Goal: Contribute content: Add original content to the website for others to see

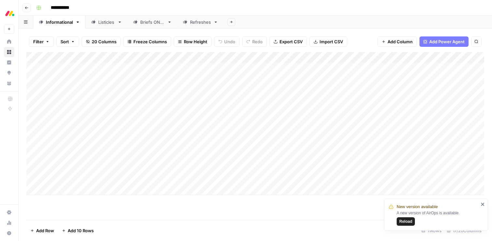
click at [95, 24] on div "Listicles" at bounding box center [103, 22] width 24 height 7
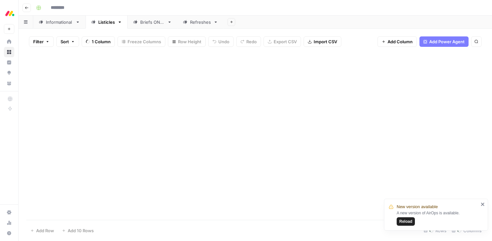
type input "**********"
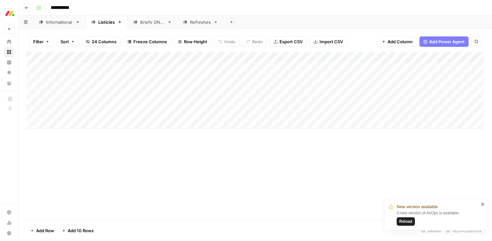
click at [160, 91] on div "Add Column" at bounding box center [254, 90] width 457 height 77
click at [163, 91] on div "Add Column" at bounding box center [254, 90] width 457 height 77
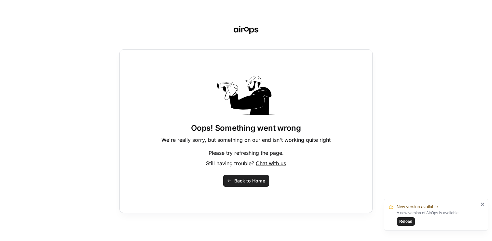
click at [165, 91] on div "Oops! Something went wrong We're really sorry, but something on our end isn't w…" at bounding box center [245, 131] width 253 height 164
click at [235, 180] on span "Back to Home" at bounding box center [249, 181] width 31 height 7
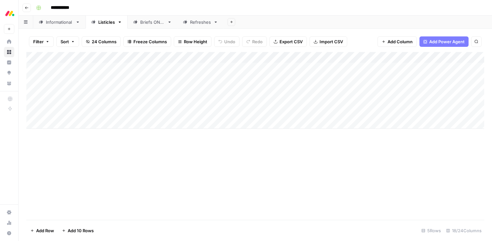
click at [169, 92] on div "Add Column" at bounding box center [254, 90] width 457 height 77
click at [174, 91] on div "Add Column" at bounding box center [254, 90] width 457 height 77
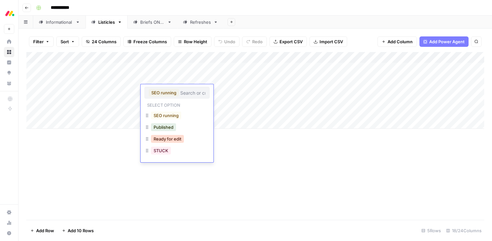
click at [170, 137] on button "Ready for edit" at bounding box center [167, 139] width 33 height 8
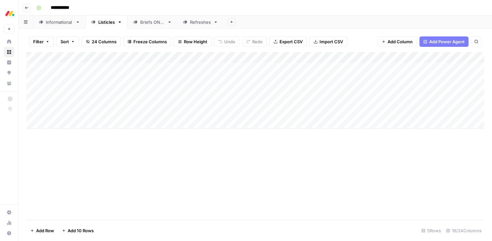
click at [60, 22] on div "Informational" at bounding box center [59, 22] width 27 height 7
click at [328, 124] on div "Add Column" at bounding box center [254, 129] width 457 height 154
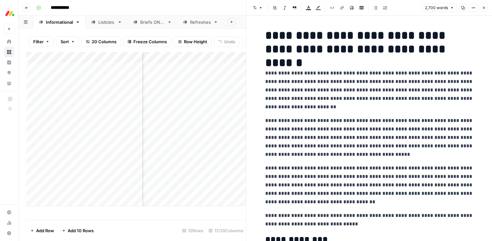
scroll to position [0, 167]
click at [309, 221] on p "**********" at bounding box center [369, 219] width 208 height 17
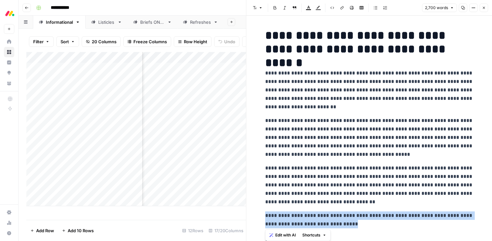
click at [283, 233] on span "Edit with AI" at bounding box center [285, 235] width 20 height 6
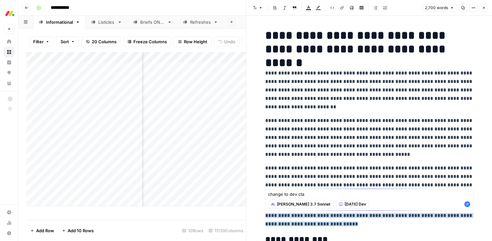
type textarea "change to dev cta"
click at [465, 205] on icon "button" at bounding box center [467, 204] width 6 height 6
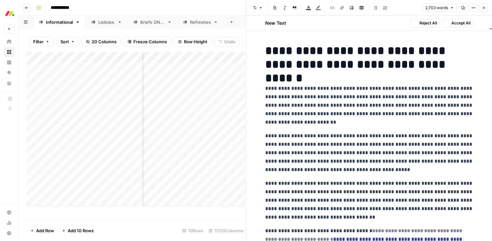
scroll to position [20, 0]
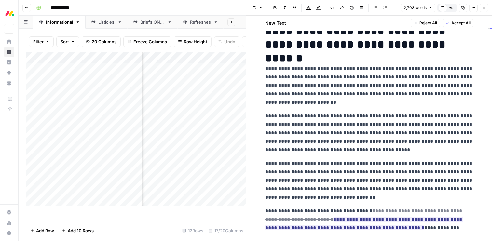
click at [454, 24] on span "Accept All" at bounding box center [460, 23] width 19 height 6
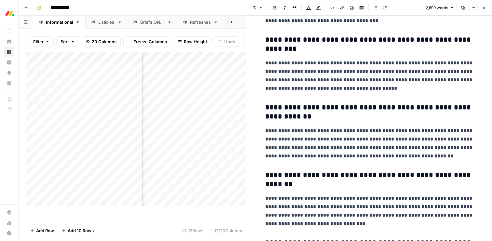
scroll to position [3596, 0]
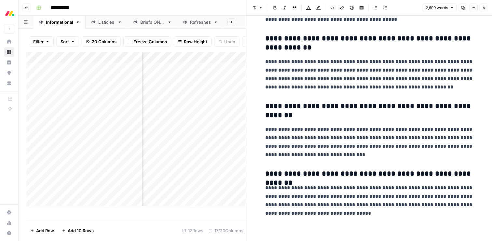
click at [485, 8] on span "Close" at bounding box center [485, 8] width 0 height 0
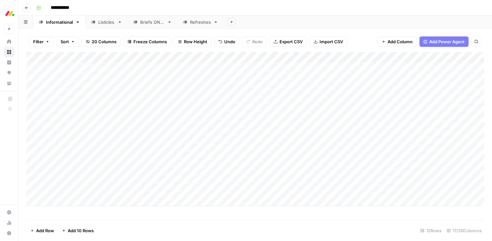
click at [165, 125] on div "Add Column" at bounding box center [254, 129] width 457 height 154
click at [160, 123] on div "Add Column" at bounding box center [254, 129] width 457 height 154
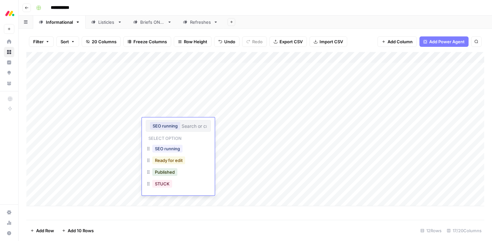
click at [163, 162] on button "Ready for edit" at bounding box center [168, 160] width 33 height 8
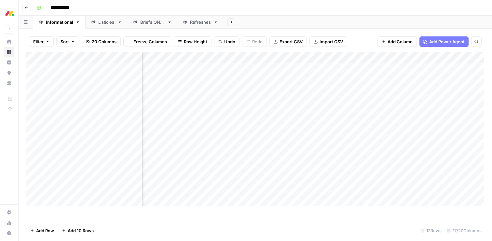
scroll to position [0, 304]
click at [236, 157] on div "Add Column" at bounding box center [254, 129] width 457 height 154
click at [333, 155] on div "Add Column" at bounding box center [254, 129] width 457 height 154
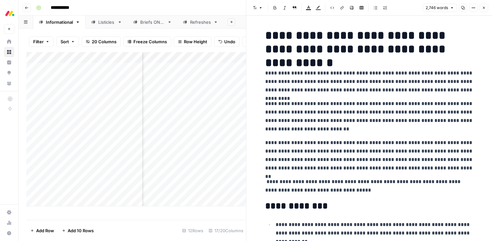
click at [318, 188] on p "**********" at bounding box center [369, 186] width 208 height 17
click at [285, 199] on span "Edit with AI" at bounding box center [285, 202] width 20 height 6
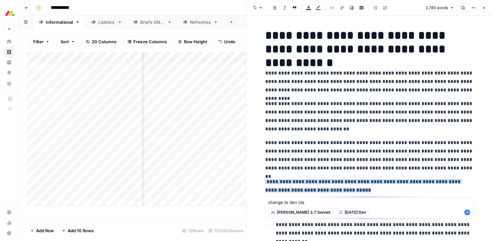
type textarea "change to dev cta"
click at [468, 215] on icon "button" at bounding box center [467, 212] width 7 height 7
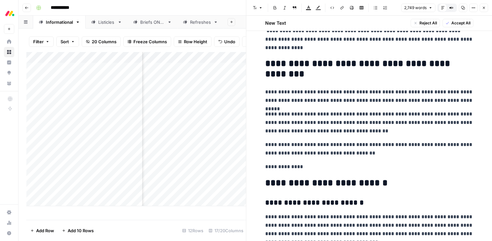
scroll to position [3357, 0]
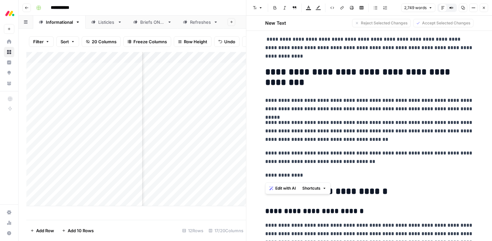
drag, startPoint x: 306, startPoint y: 175, endPoint x: 263, endPoint y: 71, distance: 112.8
click at [284, 186] on span "Edit with AI" at bounding box center [285, 188] width 20 height 6
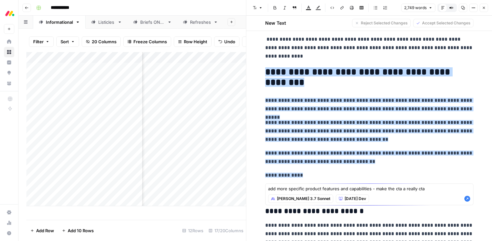
type textarea "add more specific product features and capabilities - make the cta a really cta"
click at [466, 198] on icon "button" at bounding box center [467, 199] width 6 height 6
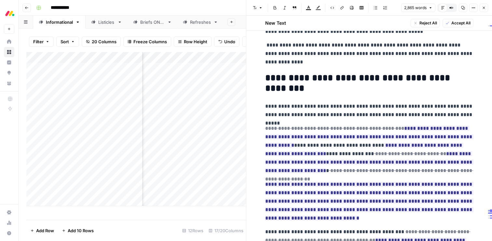
scroll to position [3347, 0]
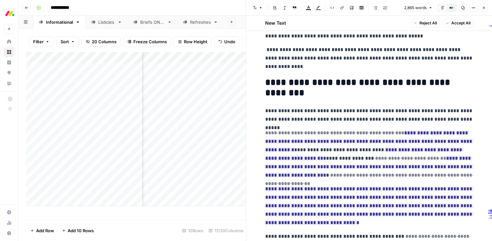
click at [451, 22] on span "Accept All" at bounding box center [460, 23] width 19 height 6
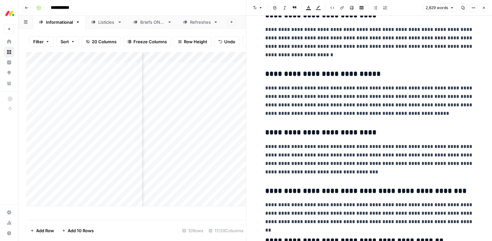
scroll to position [3746, 0]
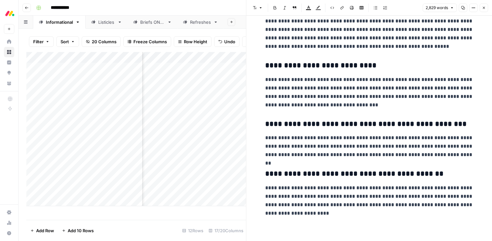
click at [484, 9] on icon "button" at bounding box center [484, 8] width 4 height 4
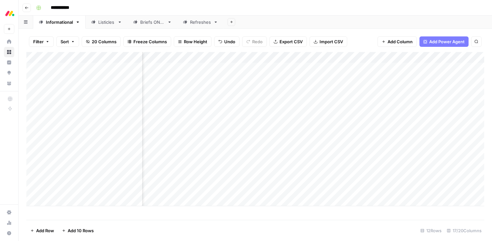
scroll to position [0, 724]
click at [312, 123] on div "Add Column" at bounding box center [254, 129] width 457 height 154
click at [355, 156] on div "Add Column" at bounding box center [254, 129] width 457 height 154
click at [168, 155] on div "Add Column" at bounding box center [254, 129] width 457 height 154
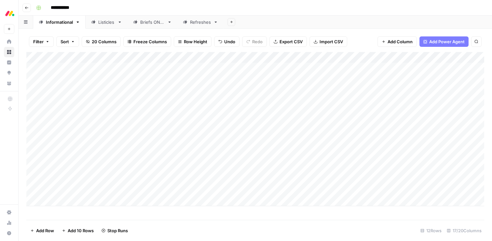
click at [163, 156] on div "Add Column" at bounding box center [254, 129] width 457 height 154
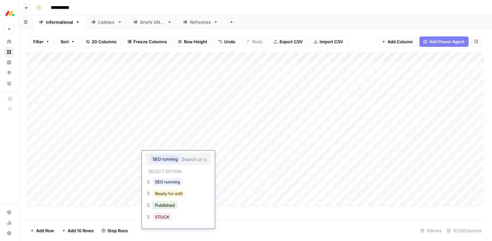
click at [162, 191] on button "Ready for edit" at bounding box center [168, 194] width 33 height 8
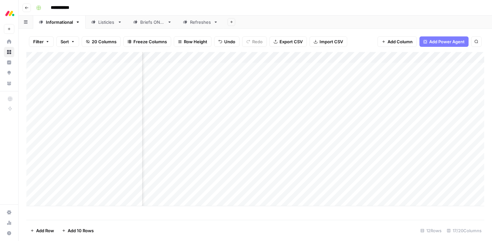
scroll to position [0, 610]
click at [346, 168] on div "Add Column" at bounding box center [254, 129] width 457 height 154
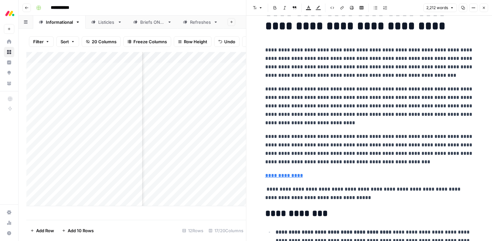
scroll to position [24, 0]
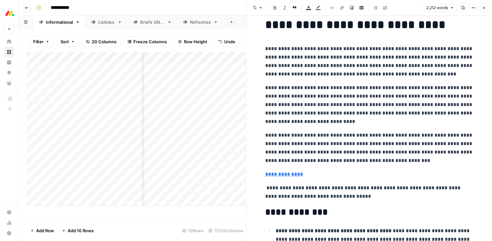
click at [330, 197] on p "**********" at bounding box center [369, 192] width 208 height 17
click at [292, 175] on link "**********" at bounding box center [284, 174] width 38 height 5
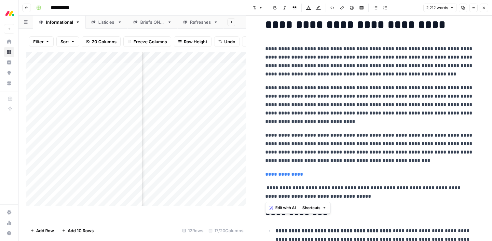
drag, startPoint x: 363, startPoint y: 197, endPoint x: 245, endPoint y: 174, distance: 120.7
click at [246, 174] on div "**********" at bounding box center [369, 120] width 246 height 241
click at [281, 205] on span "Edit with AI" at bounding box center [285, 208] width 20 height 6
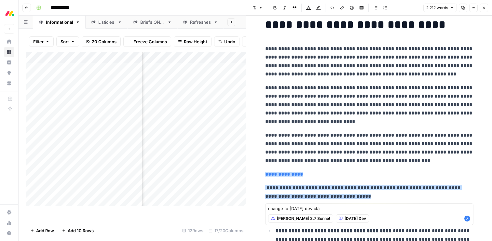
type textarea "change to monday dev cta"
click at [466, 221] on icon "button" at bounding box center [467, 218] width 7 height 7
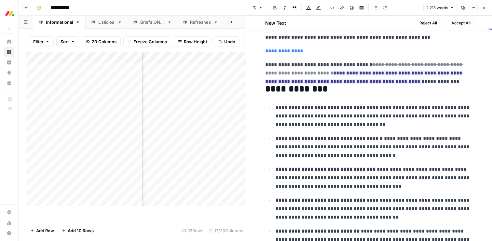
scroll to position [178, 0]
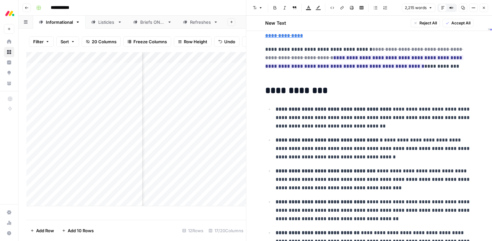
click at [459, 25] on span "Accept All" at bounding box center [460, 23] width 19 height 6
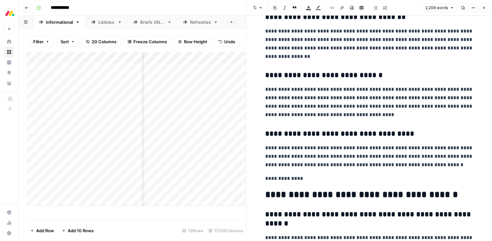
scroll to position [2818, 0]
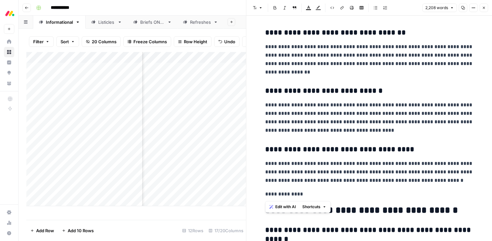
drag, startPoint x: 312, startPoint y: 191, endPoint x: 261, endPoint y: 35, distance: 164.8
click at [276, 208] on span "Edit with AI" at bounding box center [285, 207] width 20 height 6
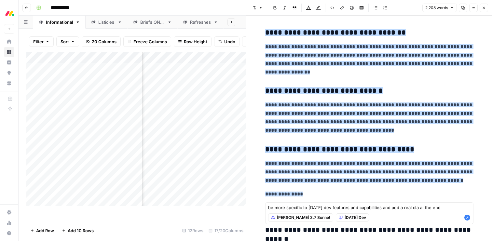
type textarea "be more specific to monday dev features and capabilities and add a real cta at …"
click at [471, 218] on div "be more specific to monday dev features and capabilities and add a real cta at …" at bounding box center [369, 213] width 208 height 22
click at [465, 218] on icon "button" at bounding box center [467, 218] width 6 height 6
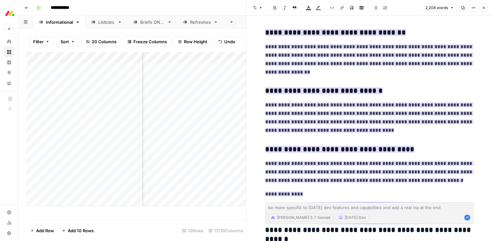
scroll to position [2886, 0]
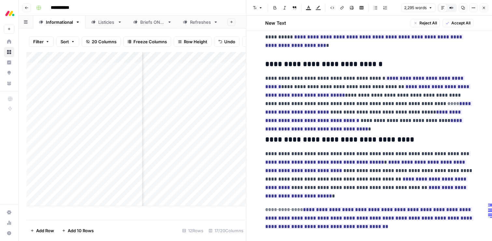
click at [460, 23] on span "Accept All" at bounding box center [460, 23] width 19 height 6
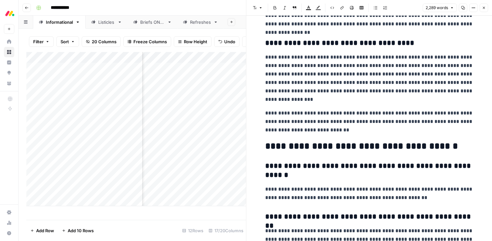
scroll to position [2968, 0]
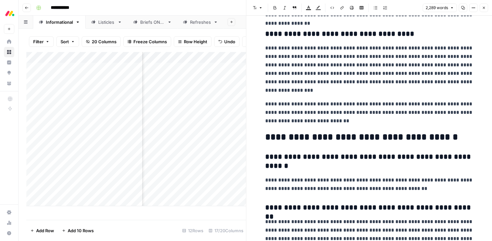
click at [415, 138] on h2 "**********" at bounding box center [369, 137] width 208 height 10
click at [283, 151] on span "Edit with AI" at bounding box center [285, 152] width 20 height 6
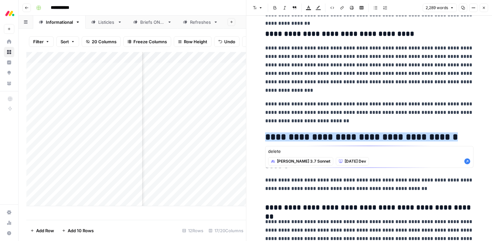
type textarea "delete"
click at [466, 162] on icon "button" at bounding box center [467, 161] width 6 height 6
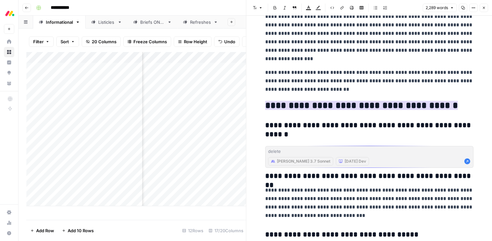
scroll to position [3006, 0]
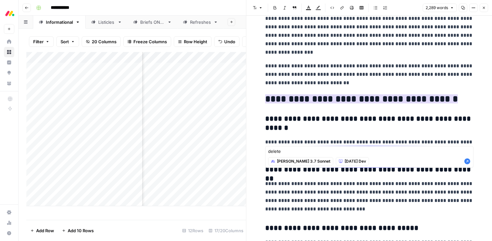
click at [389, 203] on p "**********" at bounding box center [369, 196] width 208 height 34
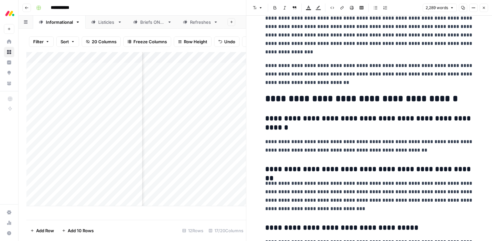
scroll to position [2967, 0]
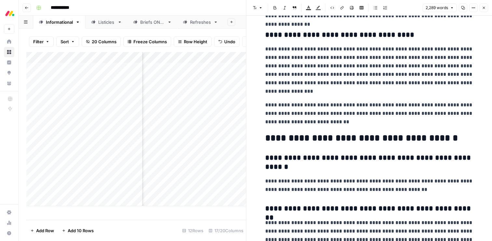
click at [364, 142] on h2 "**********" at bounding box center [369, 138] width 208 height 10
click at [325, 151] on icon "button" at bounding box center [324, 153] width 4 height 4
click at [292, 153] on span "Edit with AI" at bounding box center [285, 153] width 20 height 6
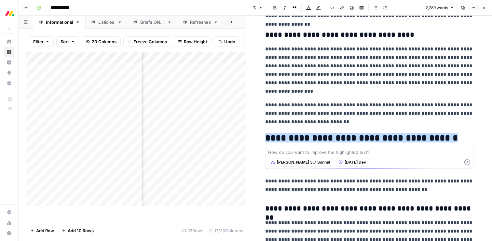
click at [293, 153] on textarea at bounding box center [369, 152] width 202 height 7
type textarea "remove this"
click at [464, 163] on icon "button" at bounding box center [467, 162] width 6 height 6
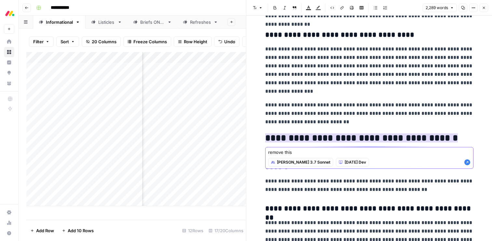
click at [467, 162] on icon "button" at bounding box center [467, 162] width 7 height 7
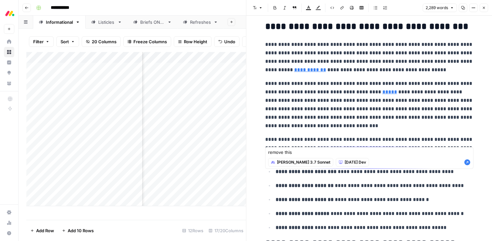
scroll to position [537, 0]
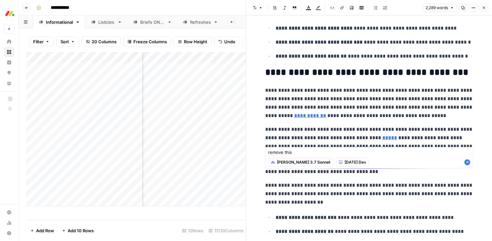
click at [482, 8] on icon "button" at bounding box center [484, 8] width 4 height 4
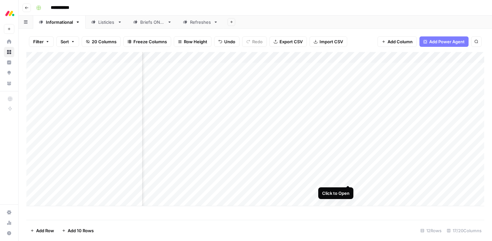
click at [349, 178] on div "Add Column" at bounding box center [254, 129] width 457 height 154
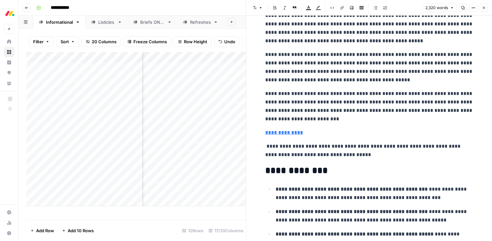
scroll to position [63, 0]
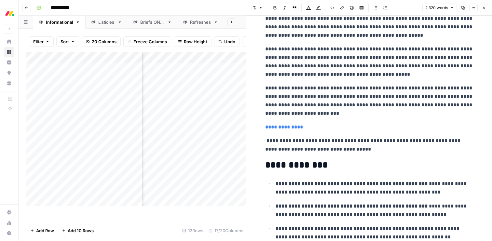
click at [343, 149] on p "**********" at bounding box center [369, 145] width 208 height 17
click at [354, 150] on p "**********" at bounding box center [369, 145] width 208 height 17
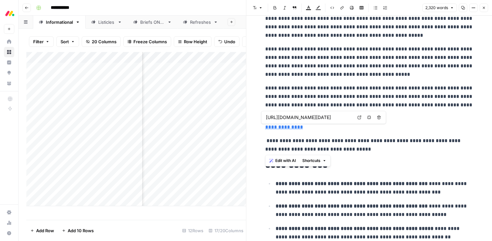
drag, startPoint x: 368, startPoint y: 150, endPoint x: 266, endPoint y: 126, distance: 104.7
click at [278, 160] on span "Edit with AI" at bounding box center [285, 161] width 20 height 6
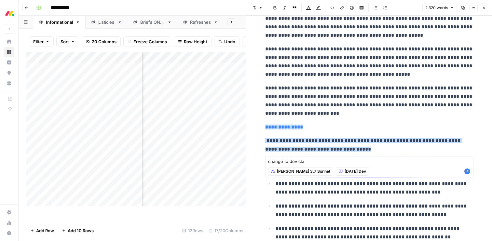
type textarea "change to dev cta"
click at [467, 172] on icon "button" at bounding box center [467, 171] width 6 height 6
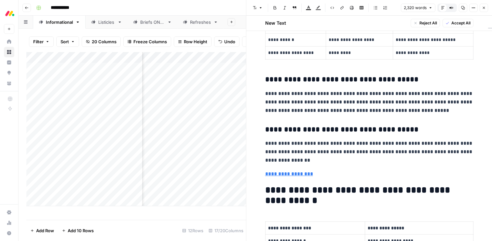
scroll to position [893, 0]
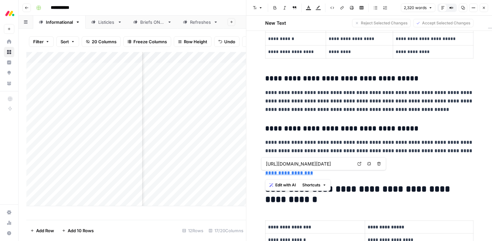
drag, startPoint x: 318, startPoint y: 172, endPoint x: 259, endPoint y: 172, distance: 58.2
click at [278, 184] on span "Edit with AI" at bounding box center [285, 185] width 20 height 6
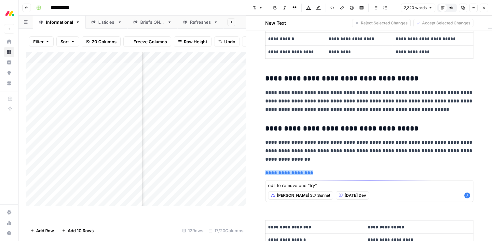
type textarea "edit to remove one "try""
click at [468, 196] on icon "button" at bounding box center [467, 195] width 6 height 6
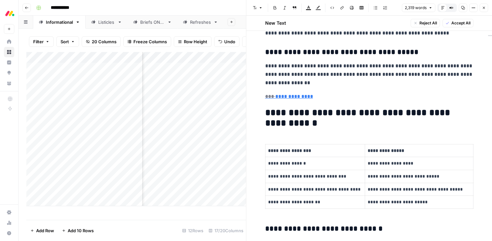
scroll to position [983, 0]
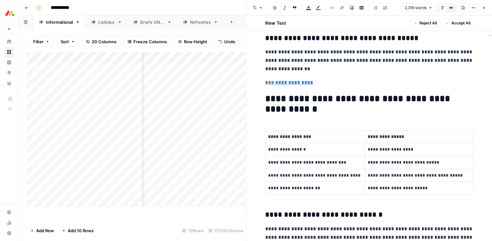
click at [458, 14] on header "Font style Bold Italic Block quote Text color Highlight color Code block Link I…" at bounding box center [368, 8] width 245 height 16
click at [459, 25] on span "Accept All" at bounding box center [460, 23] width 19 height 6
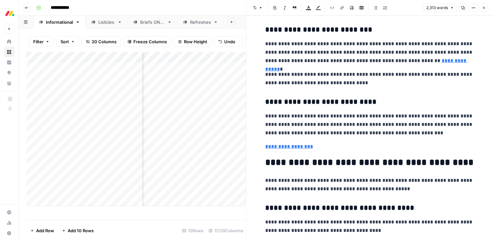
scroll to position [1683, 0]
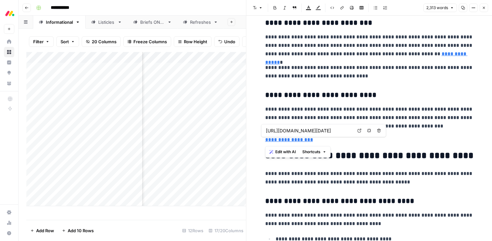
drag, startPoint x: 320, startPoint y: 142, endPoint x: 264, endPoint y: 138, distance: 56.1
click at [264, 138] on div "**********" at bounding box center [369, 165] width 216 height 3645
click at [275, 152] on span "Edit with AI" at bounding box center [285, 152] width 20 height 6
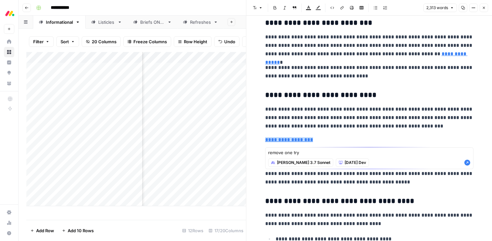
type textarea "remove one try"
click at [465, 162] on icon "button" at bounding box center [467, 163] width 6 height 6
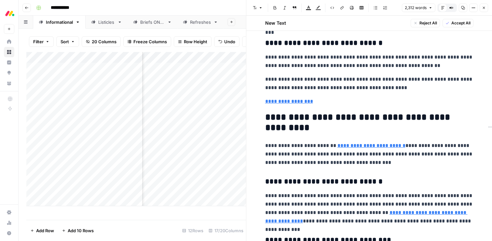
scroll to position [2952, 0]
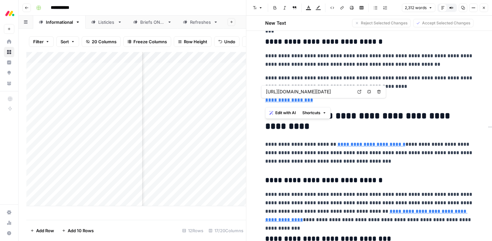
drag, startPoint x: 315, startPoint y: 102, endPoint x: 263, endPoint y: 99, distance: 52.1
click at [281, 112] on span "Edit with AI" at bounding box center [285, 113] width 20 height 6
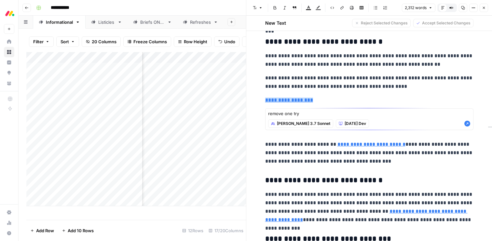
type textarea "remove one try"
click at [464, 124] on icon "button" at bounding box center [467, 124] width 6 height 6
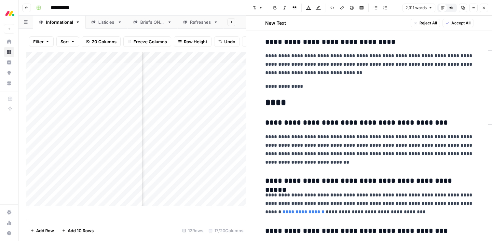
scroll to position [3252, 0]
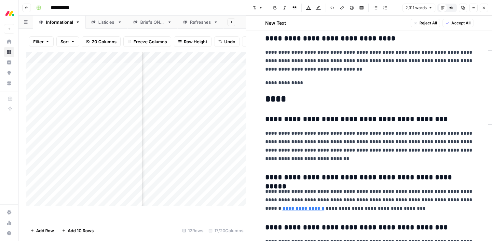
click at [274, 83] on p "**********" at bounding box center [369, 83] width 208 height 8
click at [280, 94] on span "Edit with AI" at bounding box center [285, 96] width 20 height 6
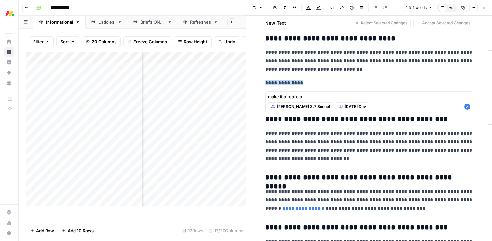
type textarea "make it a real cta"
click at [468, 108] on icon "button" at bounding box center [467, 107] width 6 height 6
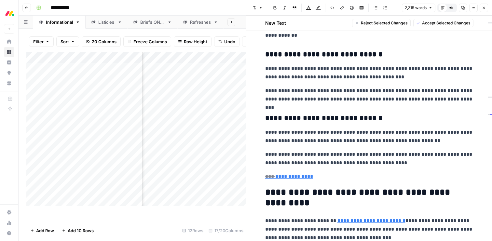
scroll to position [2830, 0]
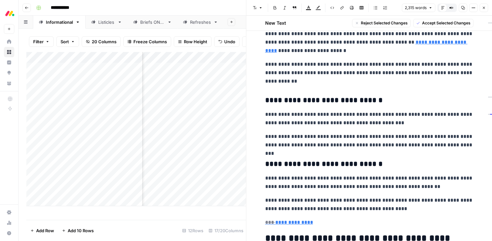
drag, startPoint x: 367, startPoint y: 219, endPoint x: 267, endPoint y: 234, distance: 101.2
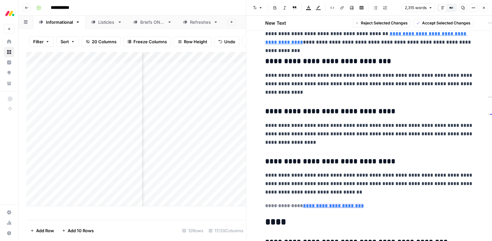
scroll to position [3162, 0]
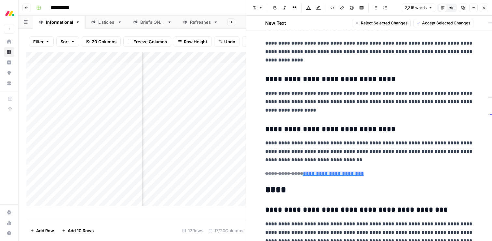
drag, startPoint x: 366, startPoint y: 174, endPoint x: 293, endPoint y: 69, distance: 128.6
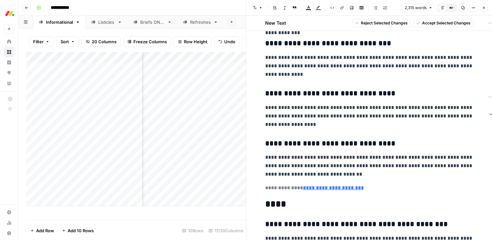
scroll to position [3146, 0]
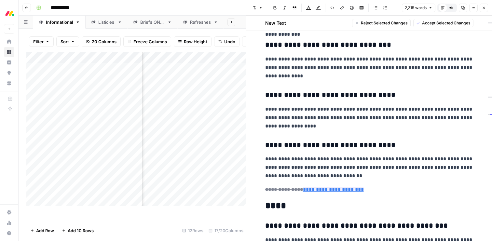
click at [293, 117] on p "**********" at bounding box center [369, 117] width 208 height 25
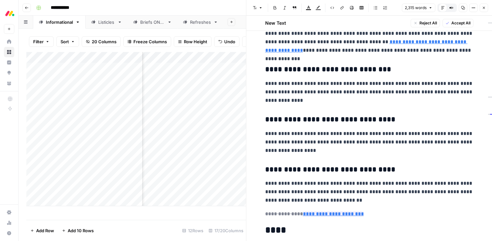
click at [447, 23] on icon "button" at bounding box center [447, 23] width 4 height 4
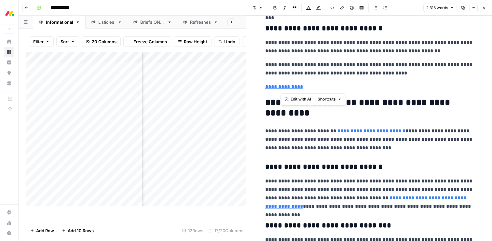
scroll to position [2946, 0]
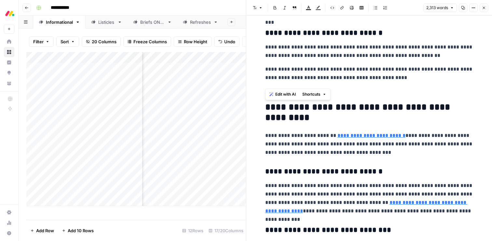
drag, startPoint x: 331, startPoint y: 175, endPoint x: 264, endPoint y: 107, distance: 95.2
click at [283, 96] on span "Edit with AI" at bounding box center [285, 94] width 20 height 6
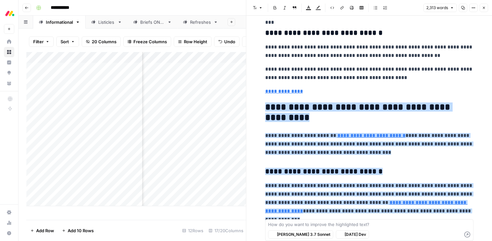
scroll to position [3093, 0]
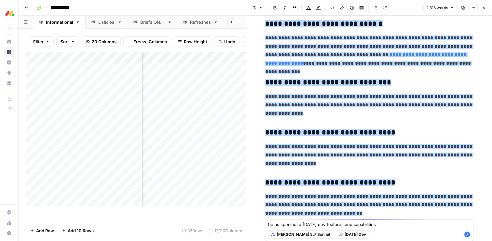
type textarea "be as specific to monday dev features and capabilities"
click at [466, 238] on div "Claude 3.7 Sonnet monday Dev" at bounding box center [369, 235] width 202 height 12
click at [466, 234] on icon "button" at bounding box center [467, 234] width 6 height 6
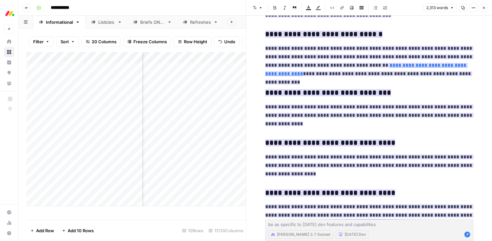
scroll to position [3312, 0]
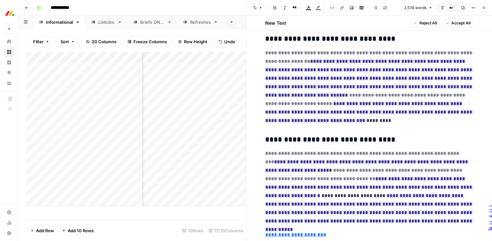
click at [452, 25] on span "Accept All" at bounding box center [460, 23] width 19 height 6
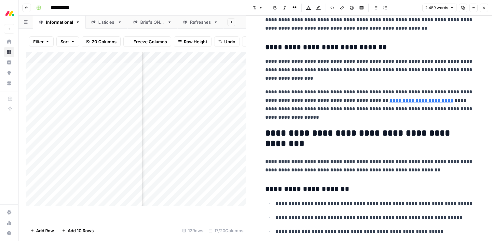
scroll to position [1491, 0]
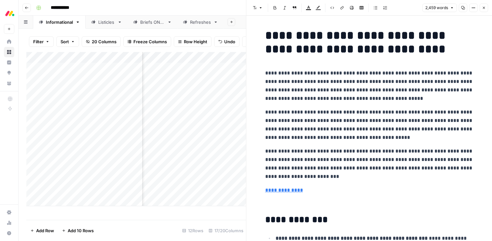
click at [483, 8] on icon "button" at bounding box center [483, 8] width 2 height 2
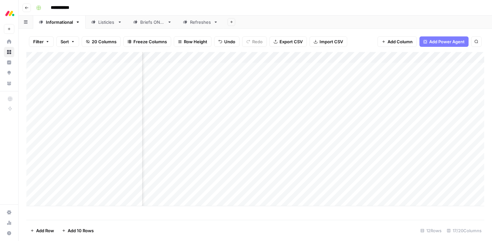
scroll to position [0, 595]
click at [441, 177] on div "Add Column" at bounding box center [254, 129] width 457 height 154
click at [161, 180] on div "Add Column" at bounding box center [254, 129] width 457 height 154
click at [153, 178] on div "Add Column" at bounding box center [254, 129] width 457 height 154
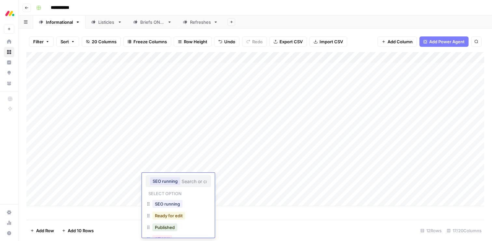
click at [161, 216] on button "Ready for edit" at bounding box center [168, 216] width 33 height 8
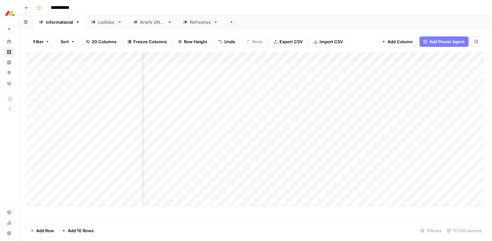
scroll to position [0, 617]
click at [340, 168] on div "Add Column" at bounding box center [254, 129] width 457 height 154
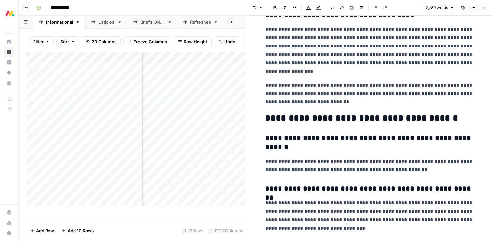
scroll to position [2991, 0]
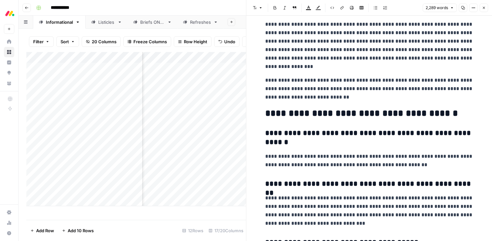
click at [336, 113] on h2 "**********" at bounding box center [369, 113] width 208 height 10
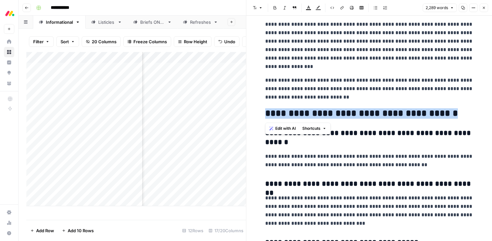
click at [336, 113] on h2 "**********" at bounding box center [369, 113] width 208 height 10
click at [285, 125] on button "Edit with AI" at bounding box center [283, 128] width 32 height 8
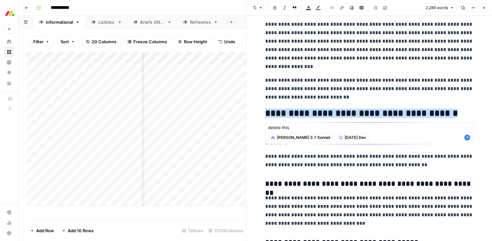
type textarea "delete this"
click at [464, 139] on icon "button" at bounding box center [467, 138] width 6 height 6
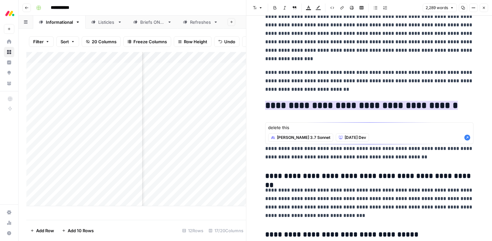
scroll to position [2997, 0]
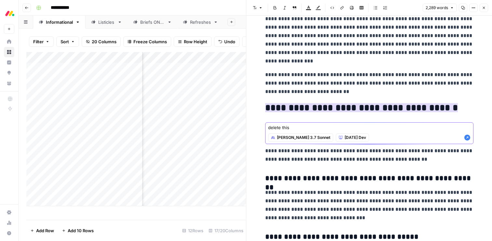
click at [466, 138] on icon "button" at bounding box center [467, 137] width 7 height 7
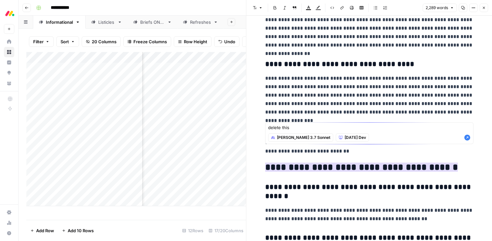
scroll to position [2937, 0]
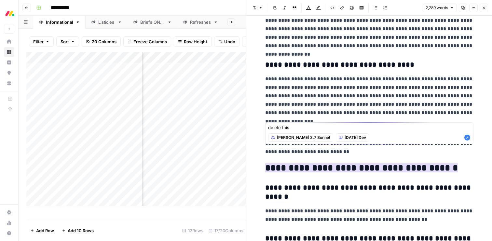
click at [486, 8] on button "Close" at bounding box center [483, 8] width 8 height 8
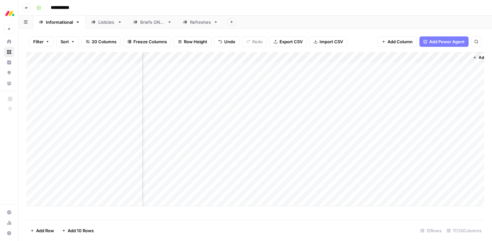
scroll to position [0, 834]
click at [67, 200] on div "Add Column" at bounding box center [254, 129] width 457 height 154
click at [65, 188] on div "Add Column" at bounding box center [254, 134] width 457 height 165
type textarea "**********"
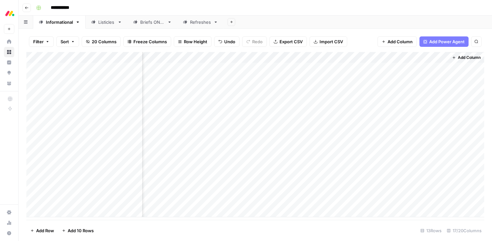
click at [85, 199] on div "Add Column" at bounding box center [254, 134] width 457 height 165
click at [85, 199] on textarea at bounding box center [101, 201] width 104 height 9
type textarea "**********"
click at [166, 191] on div "Add Column" at bounding box center [254, 134] width 457 height 165
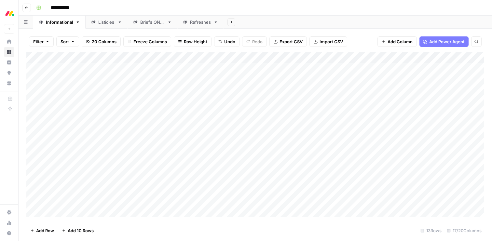
click at [159, 190] on div "Add Column" at bounding box center [254, 134] width 457 height 165
click at [165, 214] on button "SEO running" at bounding box center [167, 215] width 30 height 8
click at [160, 202] on div "Add Column" at bounding box center [254, 134] width 457 height 165
click at [161, 223] on button "SEO running" at bounding box center [167, 226] width 30 height 8
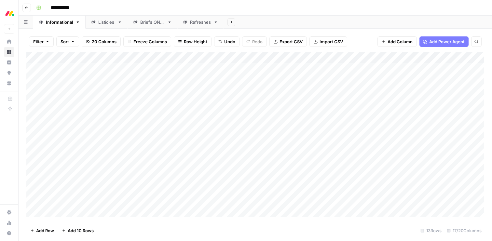
click at [258, 190] on div "Add Column" at bounding box center [254, 134] width 457 height 165
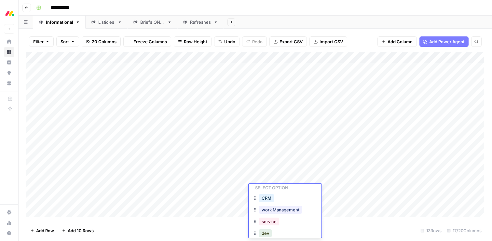
scroll to position [24, 0]
click at [265, 227] on button "dev" at bounding box center [265, 226] width 13 height 8
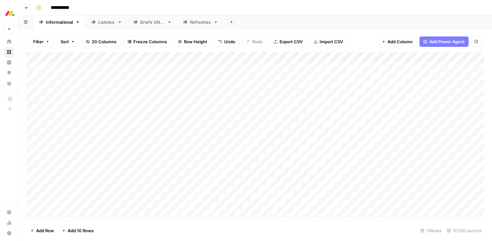
click at [262, 202] on div "Add Column" at bounding box center [254, 134] width 457 height 165
click at [265, 235] on button "dev" at bounding box center [265, 237] width 13 height 8
click at [321, 190] on div "Add Column" at bounding box center [254, 134] width 457 height 165
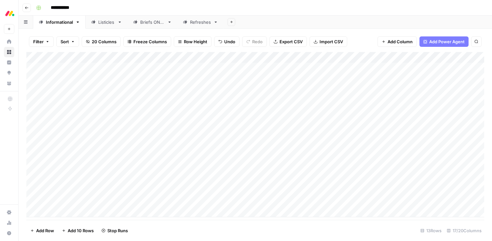
click at [322, 201] on div "Add Column" at bounding box center [254, 134] width 457 height 165
click at [109, 169] on div "Add Column" at bounding box center [254, 134] width 457 height 165
click at [417, 166] on div "Add Column" at bounding box center [254, 134] width 457 height 165
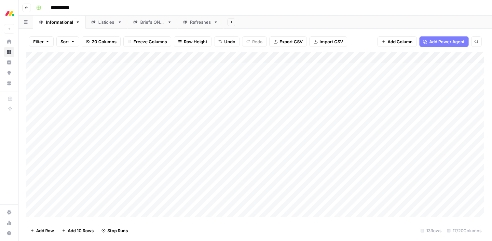
drag, startPoint x: 185, startPoint y: 135, endPoint x: 181, endPoint y: 138, distance: 4.4
click at [181, 138] on div "Add Column" at bounding box center [254, 134] width 457 height 165
click at [181, 154] on div "Add Column" at bounding box center [254, 134] width 457 height 165
drag, startPoint x: 28, startPoint y: 156, endPoint x: 26, endPoint y: 135, distance: 21.2
click at [26, 135] on div "Add Column" at bounding box center [254, 134] width 457 height 165
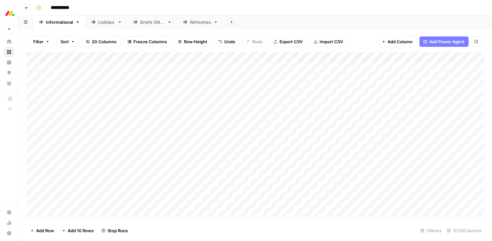
drag, startPoint x: 27, startPoint y: 178, endPoint x: 26, endPoint y: 148, distance: 30.2
click at [26, 148] on div "Add Column" at bounding box center [254, 134] width 457 height 165
click at [81, 211] on div "Add Column" at bounding box center [254, 134] width 457 height 165
type textarea "**********"
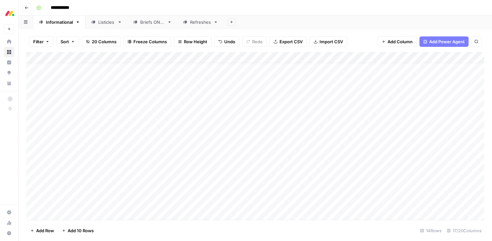
scroll to position [8, 0]
click at [161, 198] on div "Add Column" at bounding box center [254, 136] width 457 height 168
click at [160, 202] on div "Add Column" at bounding box center [254, 136] width 457 height 168
click at [160, 202] on div at bounding box center [178, 206] width 65 height 12
click at [161, 226] on button "SEO running" at bounding box center [167, 229] width 30 height 8
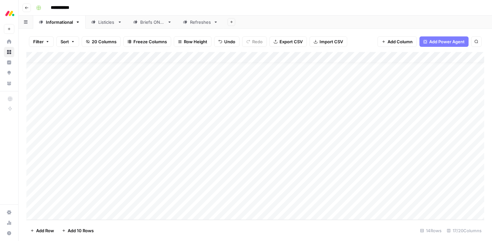
click at [102, 211] on div "Add Column" at bounding box center [254, 136] width 457 height 168
type textarea "**********"
click at [261, 195] on div "Add Column" at bounding box center [254, 136] width 457 height 168
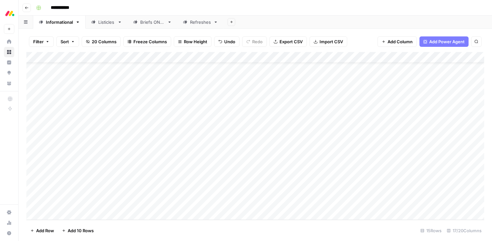
click at [257, 191] on div "Add Column" at bounding box center [254, 136] width 457 height 168
click at [265, 231] on button "dev" at bounding box center [265, 231] width 13 height 8
click at [259, 205] on div "Add Column" at bounding box center [254, 136] width 457 height 168
click at [258, 204] on div "Add Column" at bounding box center [254, 136] width 457 height 168
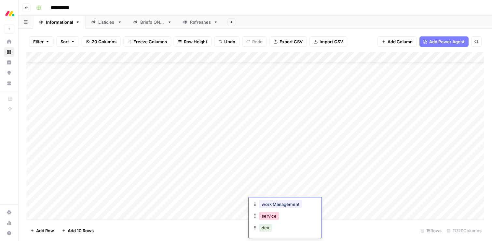
scroll to position [38, 0]
click at [265, 226] on button "dev" at bounding box center [265, 226] width 13 height 8
click at [221, 172] on div "Add Column" at bounding box center [254, 136] width 457 height 168
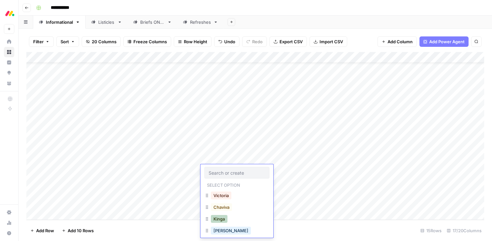
click at [221, 218] on button "Kinga" at bounding box center [219, 219] width 17 height 8
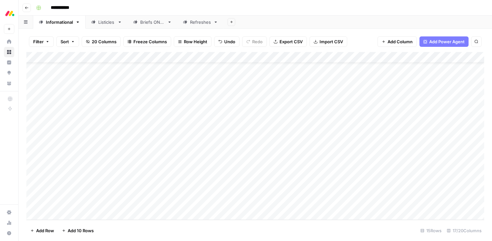
click at [216, 183] on div "Add Column" at bounding box center [254, 136] width 457 height 168
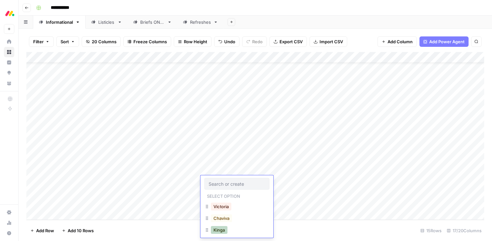
click at [220, 231] on button "Kinga" at bounding box center [219, 230] width 17 height 8
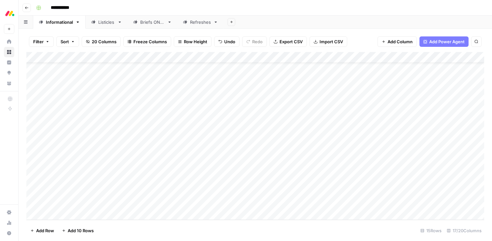
click at [215, 194] on div "Add Column" at bounding box center [254, 136] width 457 height 168
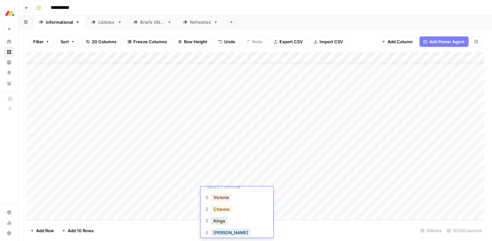
scroll to position [29, 0]
click at [217, 216] on button "Kinga" at bounding box center [219, 212] width 17 height 8
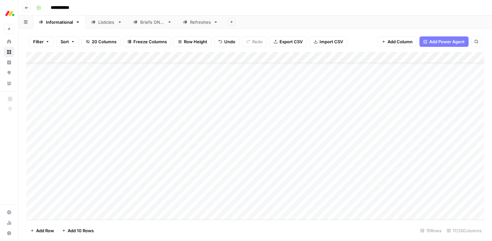
click at [216, 204] on div "Add Column" at bounding box center [254, 136] width 457 height 168
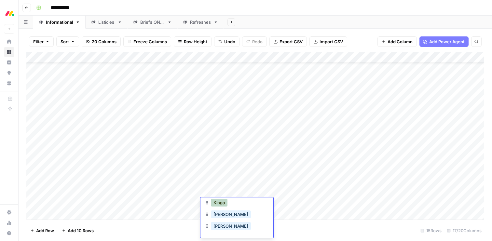
click at [217, 205] on button "Kinga" at bounding box center [219, 203] width 17 height 8
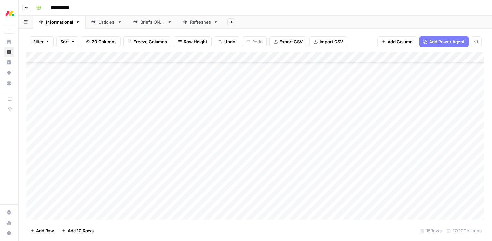
click at [172, 202] on div "Add Column" at bounding box center [254, 136] width 457 height 168
click at [163, 227] on button "SEO running" at bounding box center [167, 229] width 30 height 8
click at [323, 192] on div "Add Column" at bounding box center [254, 136] width 457 height 168
click at [322, 204] on div "Add Column" at bounding box center [254, 136] width 457 height 168
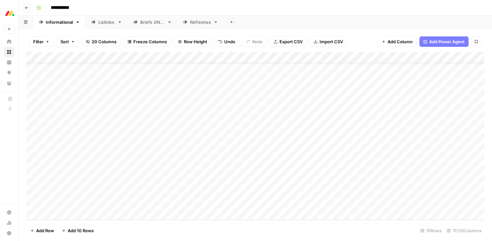
click at [315, 170] on div "Add Column" at bounding box center [254, 136] width 457 height 168
click at [346, 169] on div "Add Column" at bounding box center [254, 136] width 457 height 168
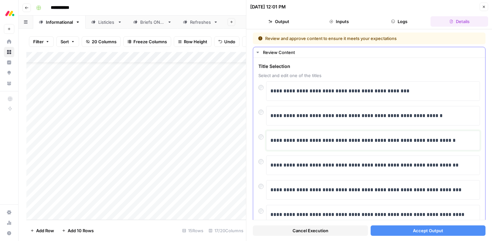
click at [298, 145] on div "**********" at bounding box center [372, 141] width 205 height 14
click at [419, 230] on span "Accept Output" at bounding box center [428, 230] width 30 height 7
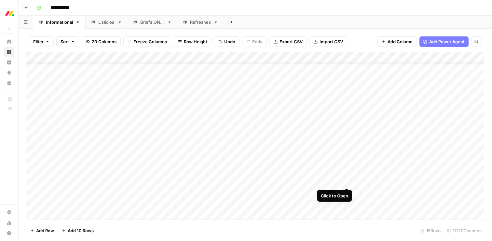
click at [346, 181] on div "Add Column" at bounding box center [254, 136] width 457 height 168
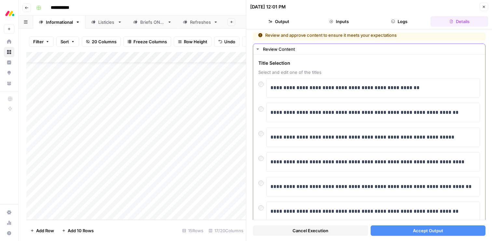
scroll to position [2, 0]
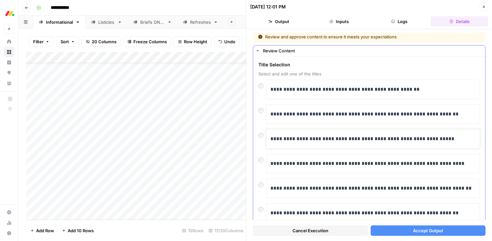
click at [315, 135] on p "**********" at bounding box center [372, 139] width 205 height 8
click at [408, 229] on button "Accept Output" at bounding box center [427, 230] width 115 height 10
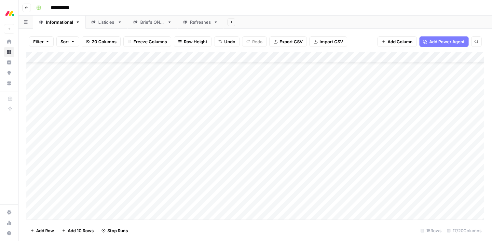
click at [319, 191] on div "Add Column" at bounding box center [254, 136] width 457 height 168
click at [344, 192] on div "Add Column" at bounding box center [254, 136] width 457 height 168
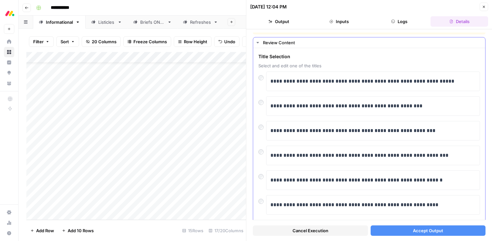
scroll to position [10, 0]
click at [307, 104] on p "**********" at bounding box center [372, 105] width 205 height 8
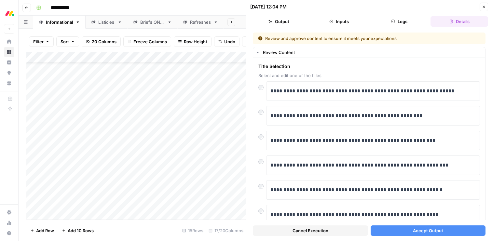
click at [408, 227] on button "Accept Output" at bounding box center [427, 230] width 115 height 10
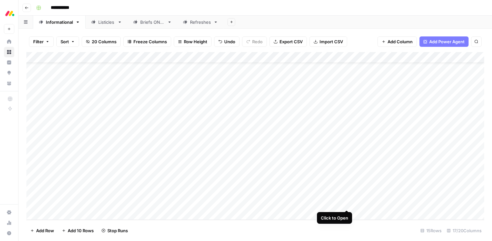
click at [347, 204] on div "Add Column" at bounding box center [254, 136] width 457 height 168
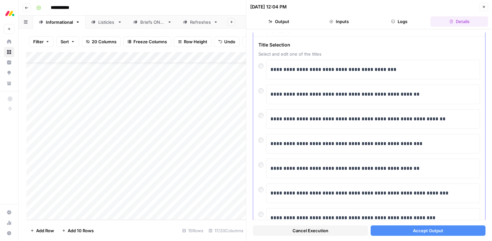
scroll to position [23, 0]
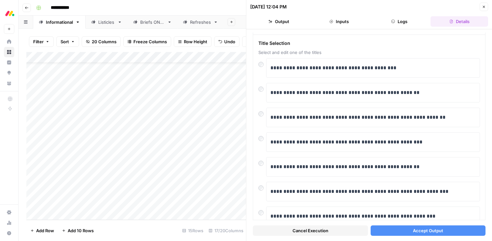
click at [400, 232] on button "Accept Output" at bounding box center [427, 230] width 115 height 10
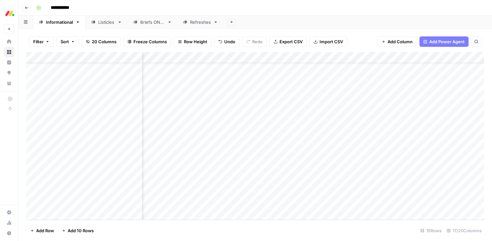
scroll to position [20, 600]
click at [358, 159] on div "Add Column" at bounding box center [254, 136] width 457 height 168
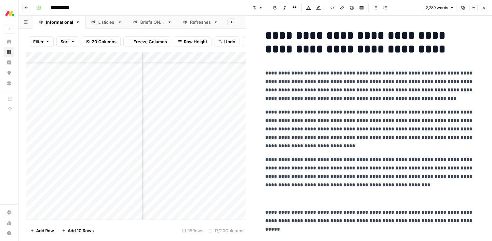
click at [482, 8] on icon "button" at bounding box center [484, 8] width 4 height 4
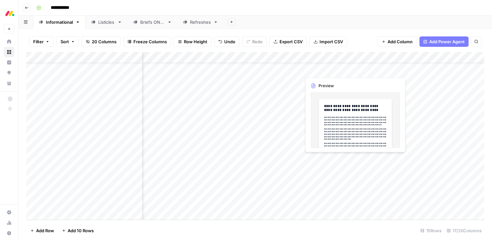
scroll to position [20, 0]
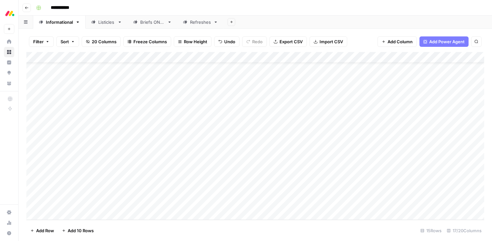
click at [159, 158] on div "Add Column" at bounding box center [254, 136] width 457 height 168
click at [161, 158] on div "Add Column" at bounding box center [254, 136] width 457 height 168
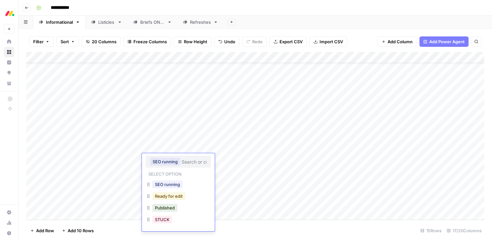
click at [164, 196] on button "Ready for edit" at bounding box center [168, 196] width 33 height 8
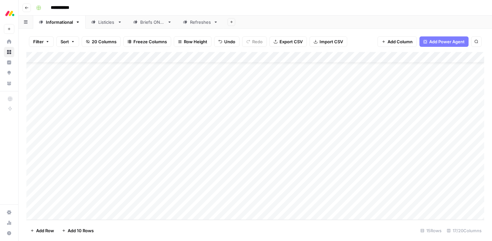
drag, startPoint x: 28, startPoint y: 159, endPoint x: 28, endPoint y: 139, distance: 19.8
click at [28, 139] on div "Add Column" at bounding box center [254, 136] width 457 height 168
click at [116, 170] on div "Add Column" at bounding box center [254, 136] width 457 height 168
drag, startPoint x: 28, startPoint y: 170, endPoint x: 29, endPoint y: 146, distance: 23.7
click at [29, 146] on div "Add Column" at bounding box center [254, 136] width 457 height 168
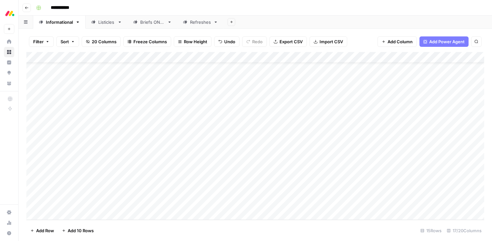
drag, startPoint x: 27, startPoint y: 169, endPoint x: 27, endPoint y: 149, distance: 20.5
click at [27, 149] on div "Add Column" at bounding box center [254, 136] width 457 height 168
drag, startPoint x: 29, startPoint y: 170, endPoint x: 29, endPoint y: 151, distance: 18.9
click at [29, 148] on div "Add Column" at bounding box center [254, 136] width 457 height 168
drag, startPoint x: 29, startPoint y: 170, endPoint x: 27, endPoint y: 150, distance: 20.3
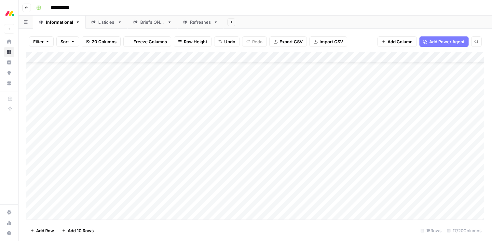
click at [27, 150] on div "Add Column" at bounding box center [254, 136] width 457 height 168
click at [292, 149] on div "Add Column" at bounding box center [254, 136] width 457 height 168
click at [293, 182] on div "Add Column" at bounding box center [254, 136] width 457 height 168
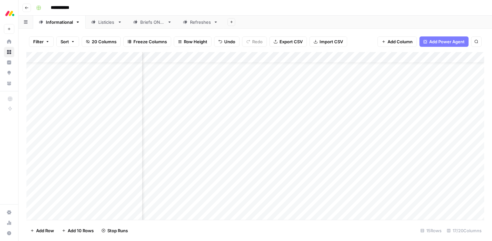
click at [293, 194] on div "Add Column" at bounding box center [254, 136] width 457 height 168
click at [292, 205] on div "Add Column" at bounding box center [254, 136] width 457 height 168
